Goal: Navigation & Orientation: Find specific page/section

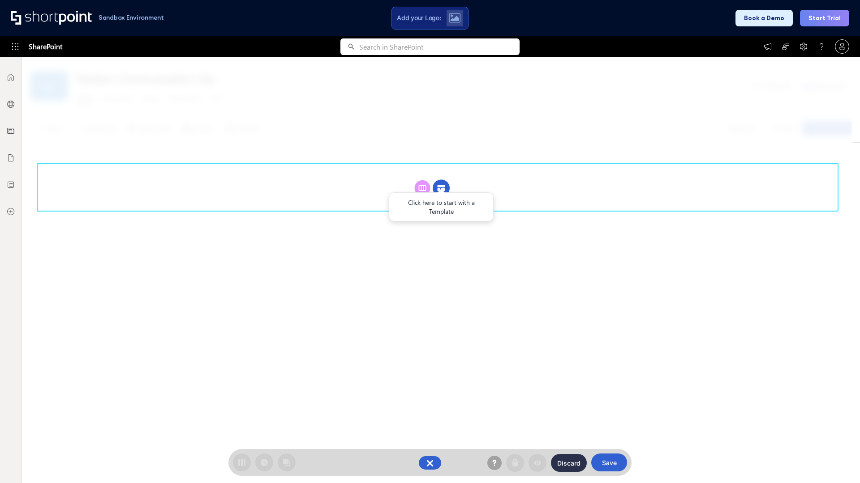
click at [441, 180] on circle at bounding box center [440, 188] width 17 height 17
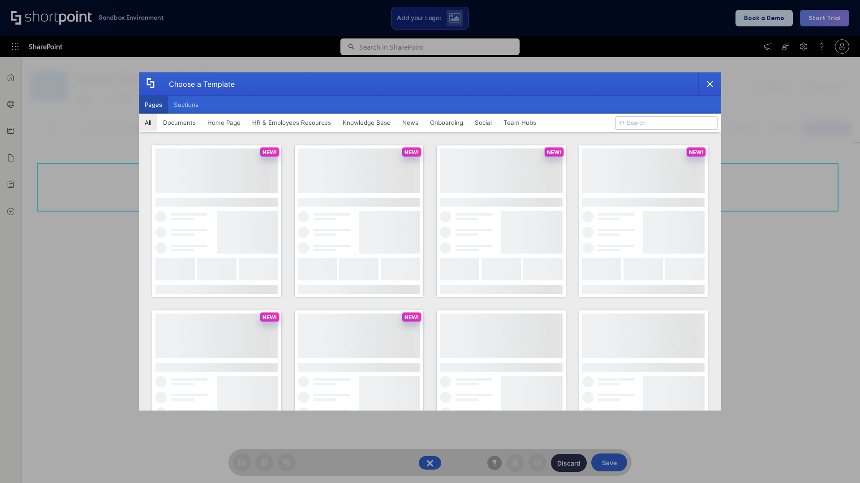
scroll to position [123, 0]
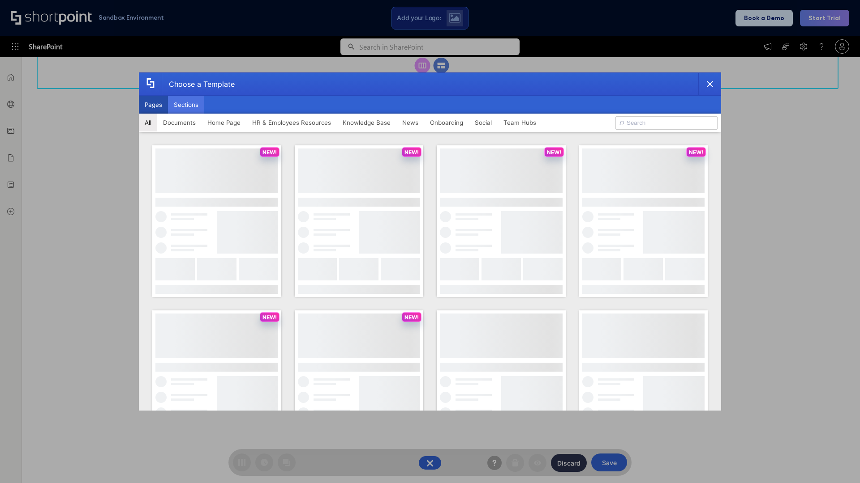
click at [186, 105] on button "Sections" at bounding box center [186, 105] width 36 height 18
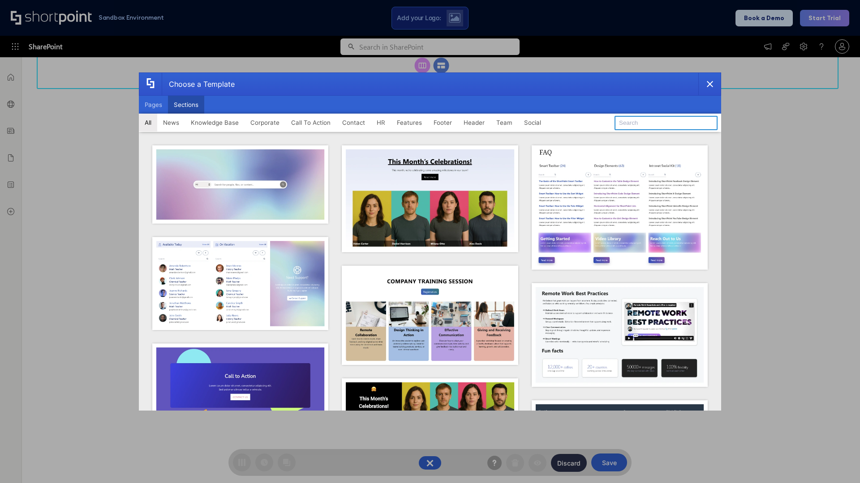
type input "Team Dashboard 2"
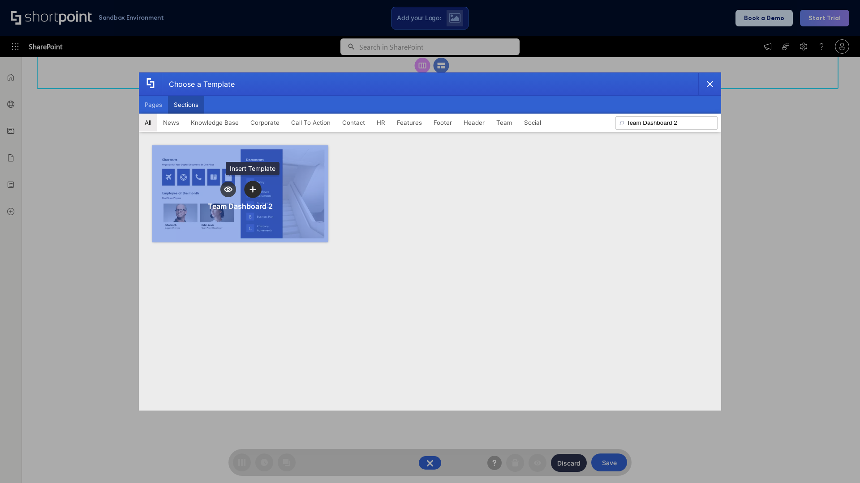
click at [252, 189] on icon "template selector" at bounding box center [252, 189] width 6 height 6
